Goal: Participate in discussion: Engage in conversation with other users on a specific topic

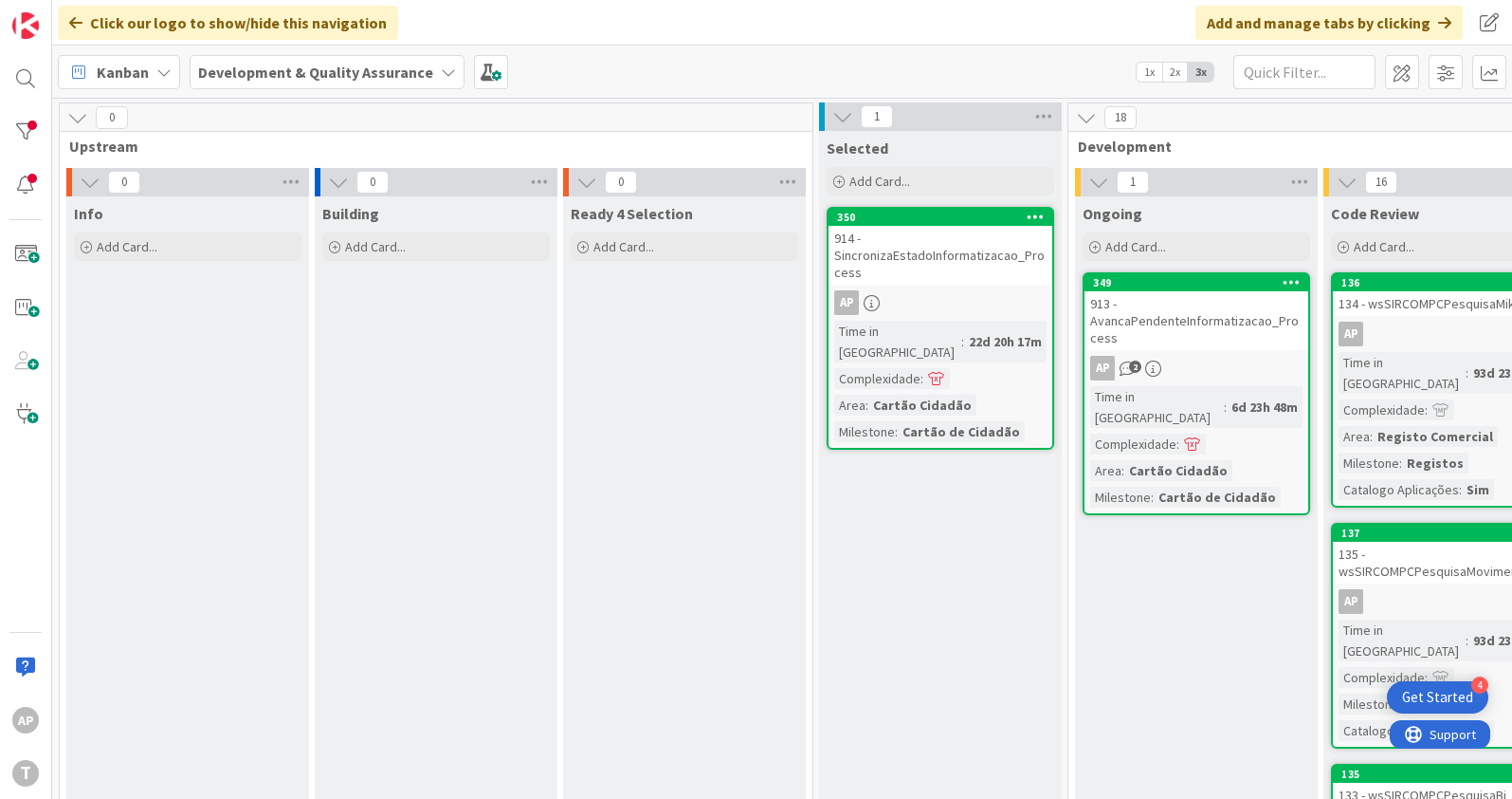
click at [1173, 311] on div "913 - AvancaPendenteInformatizacao_Process" at bounding box center [1197, 320] width 224 height 59
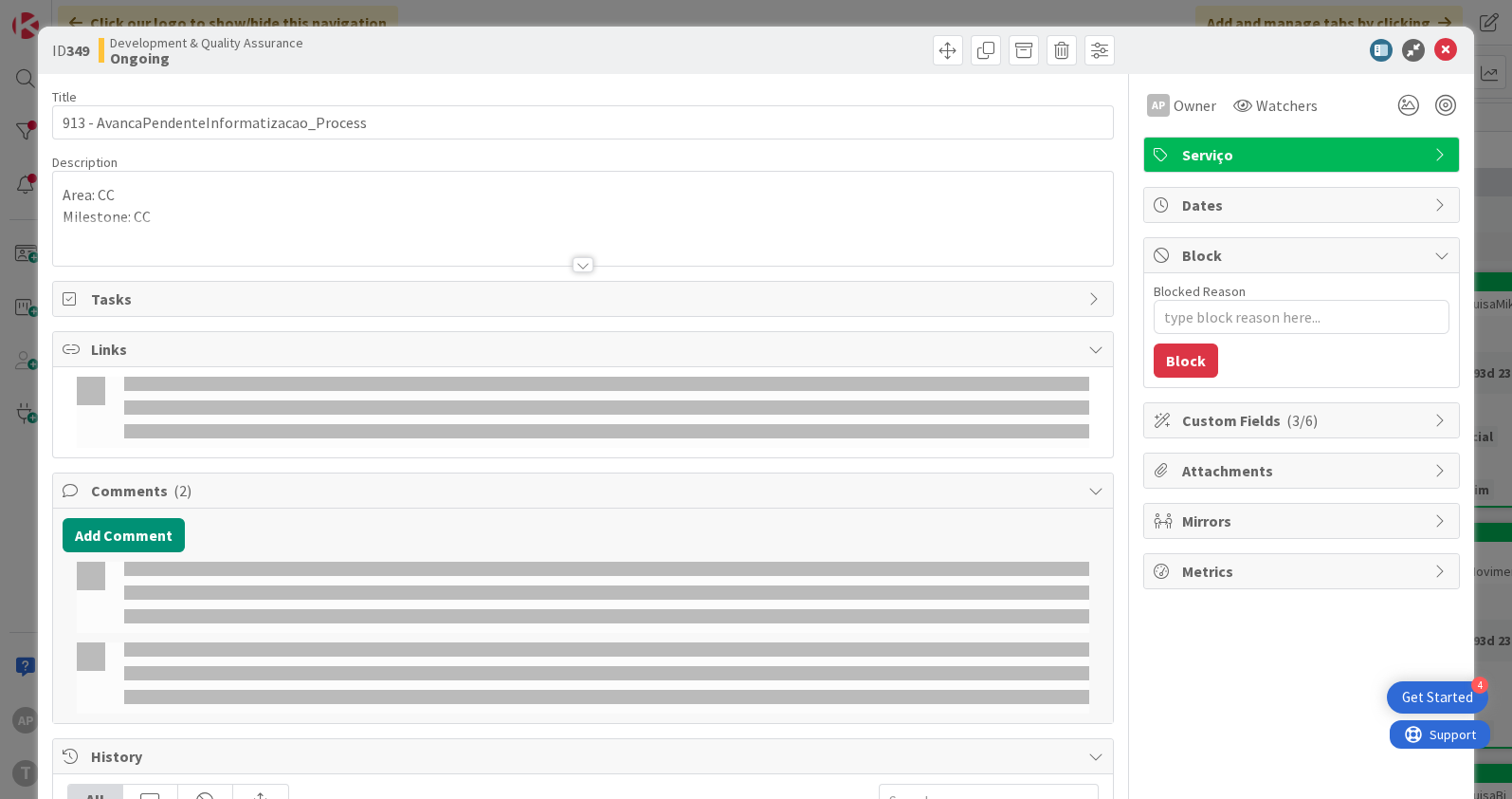
type textarea "x"
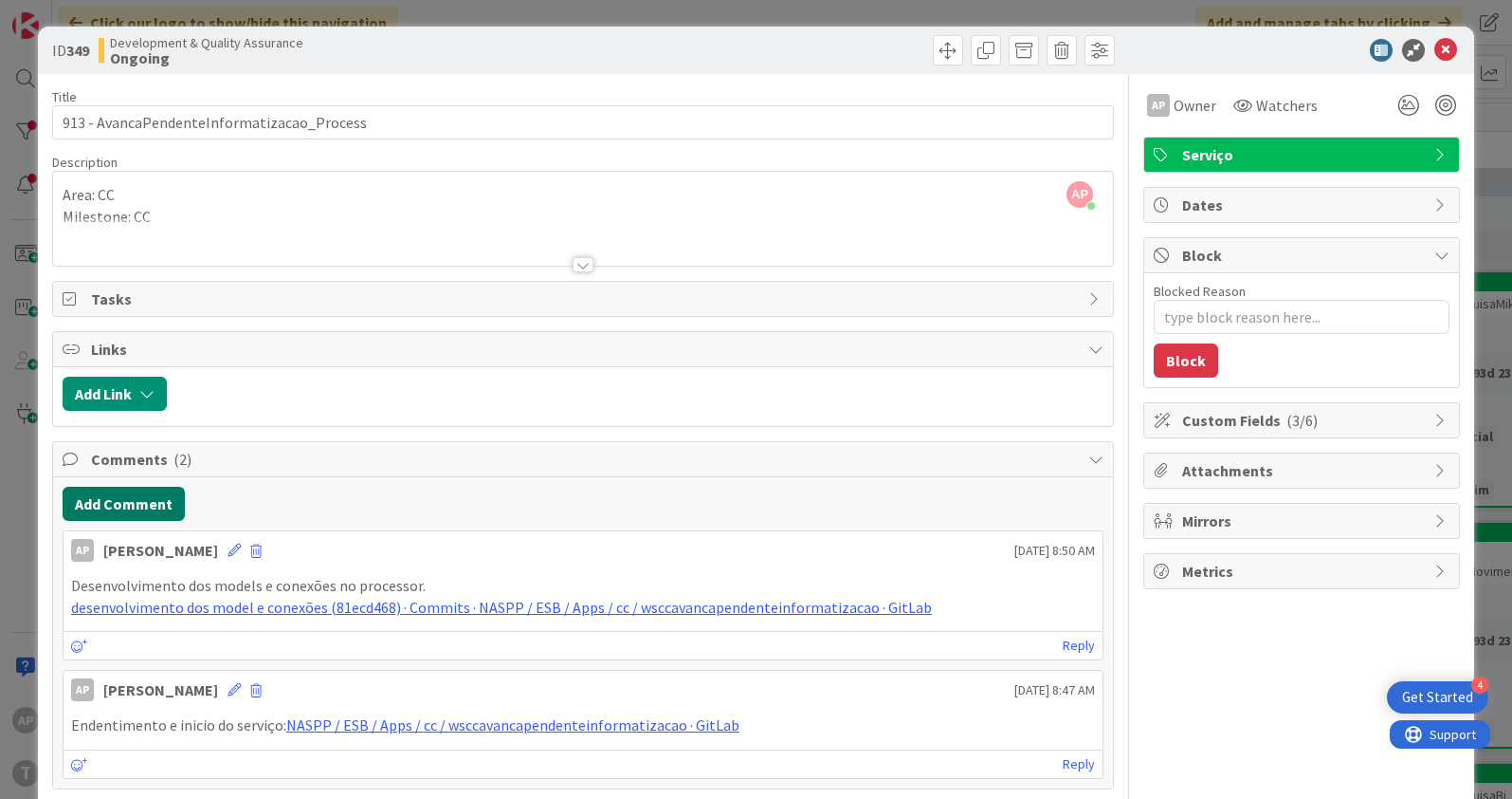
click at [133, 497] on button "Add Comment" at bounding box center [123, 503] width 122 height 34
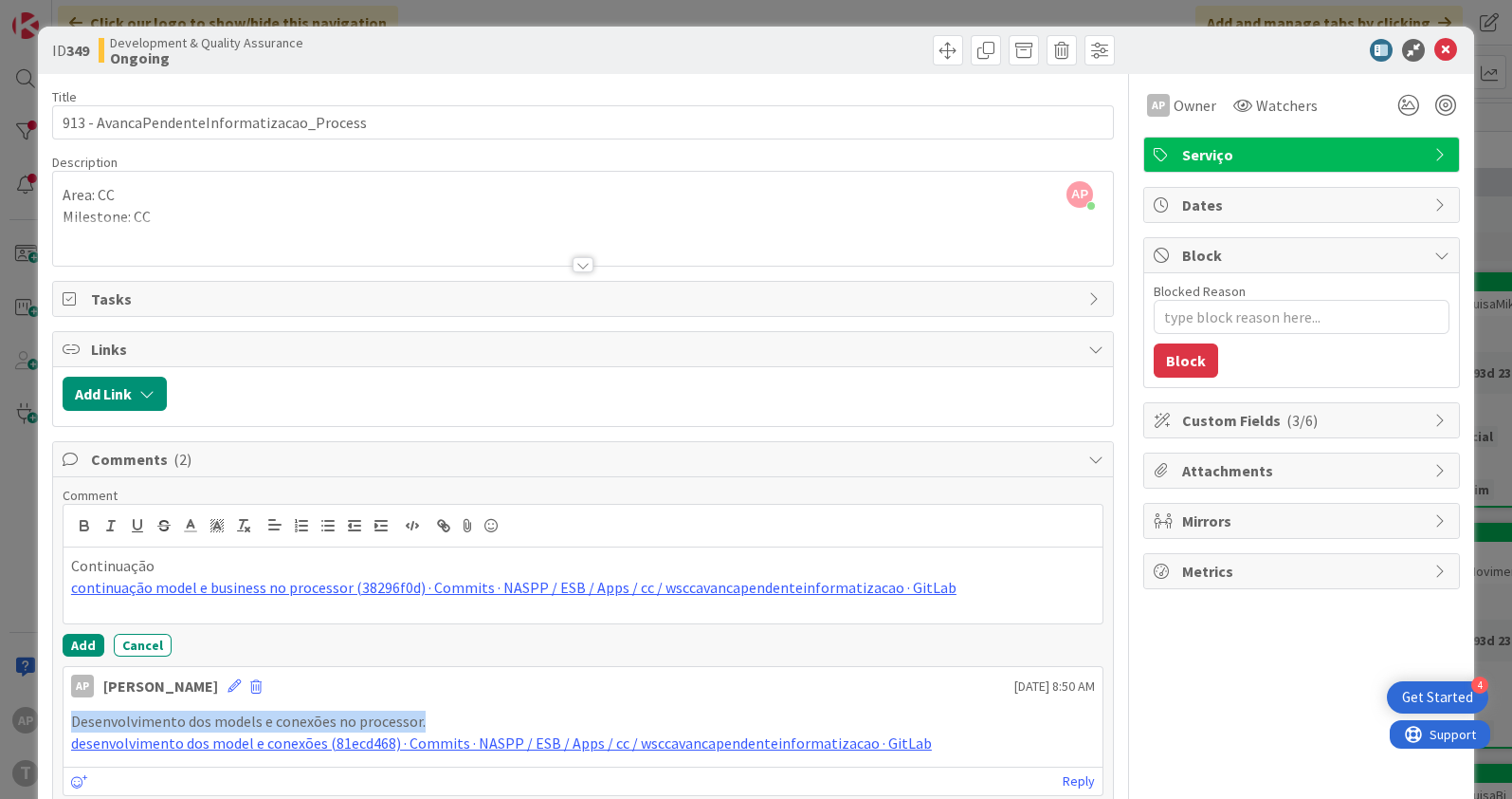
drag, startPoint x: 432, startPoint y: 715, endPoint x: 56, endPoint y: 713, distance: 376.0
click at [56, 713] on div "Comment Continuação continuação model e business no processor (38296f0d) · Comm…" at bounding box center [583, 701] width 1061 height 447
copy p "Desenvolvimento dos models e conexões no processor."
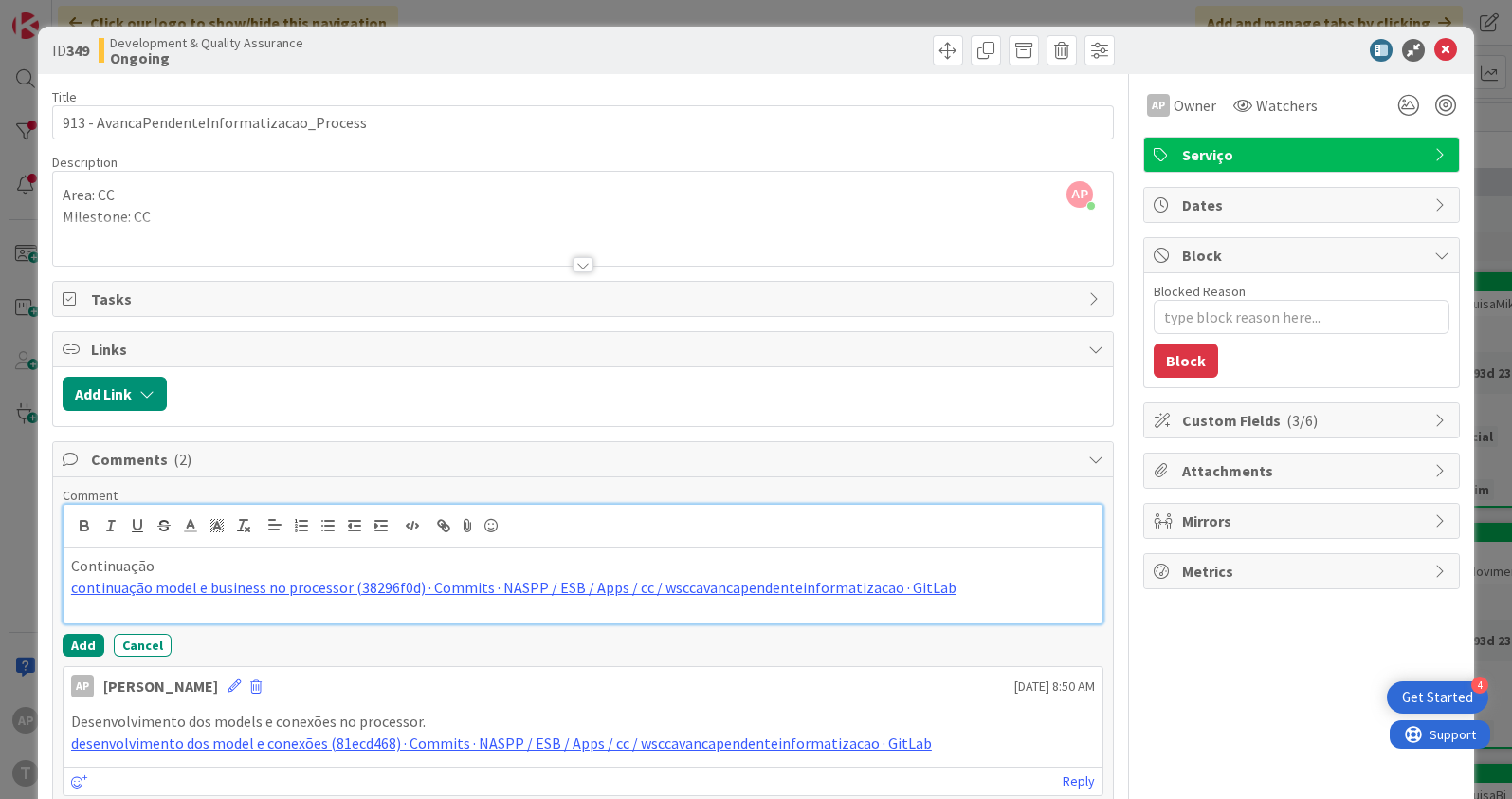
click at [218, 560] on p "Continuação" at bounding box center [583, 566] width 1024 height 22
click at [159, 560] on p "Continuação Desenvolvimento dos models e conexões no processor." at bounding box center [583, 566] width 1024 height 22
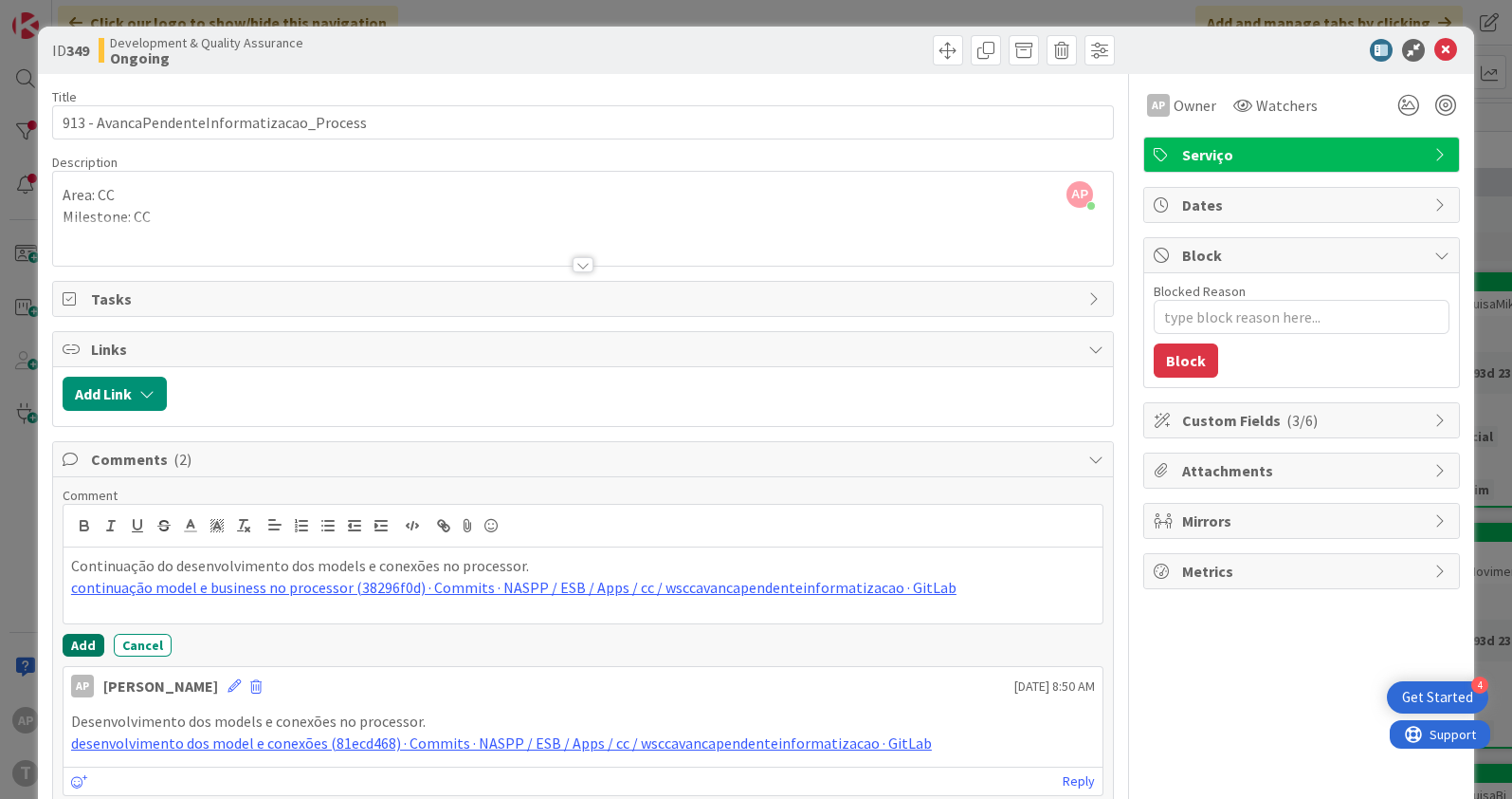
click at [74, 644] on button "Add" at bounding box center [83, 644] width 42 height 23
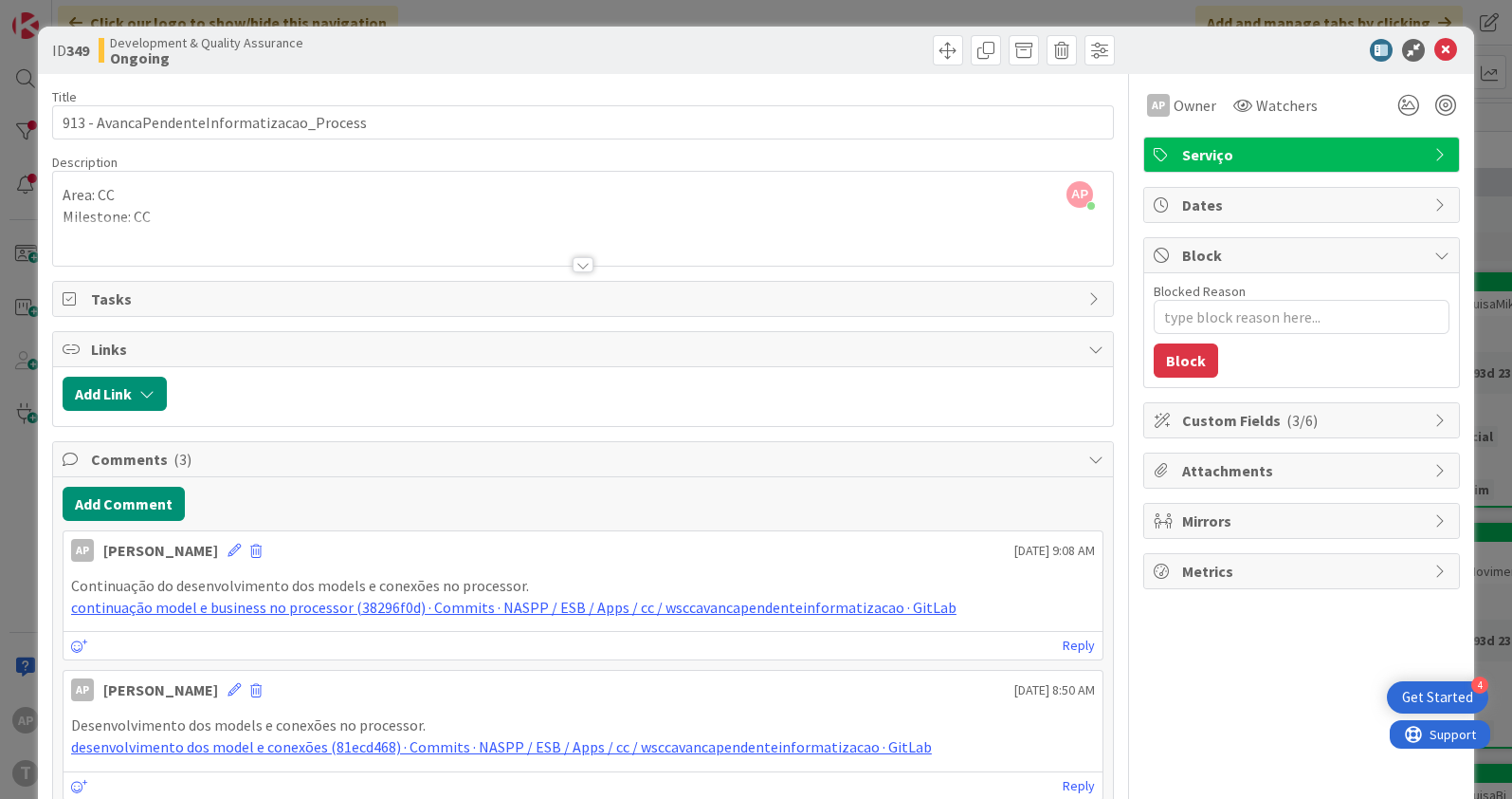
type textarea "x"
